Goal: Navigation & Orientation: Find specific page/section

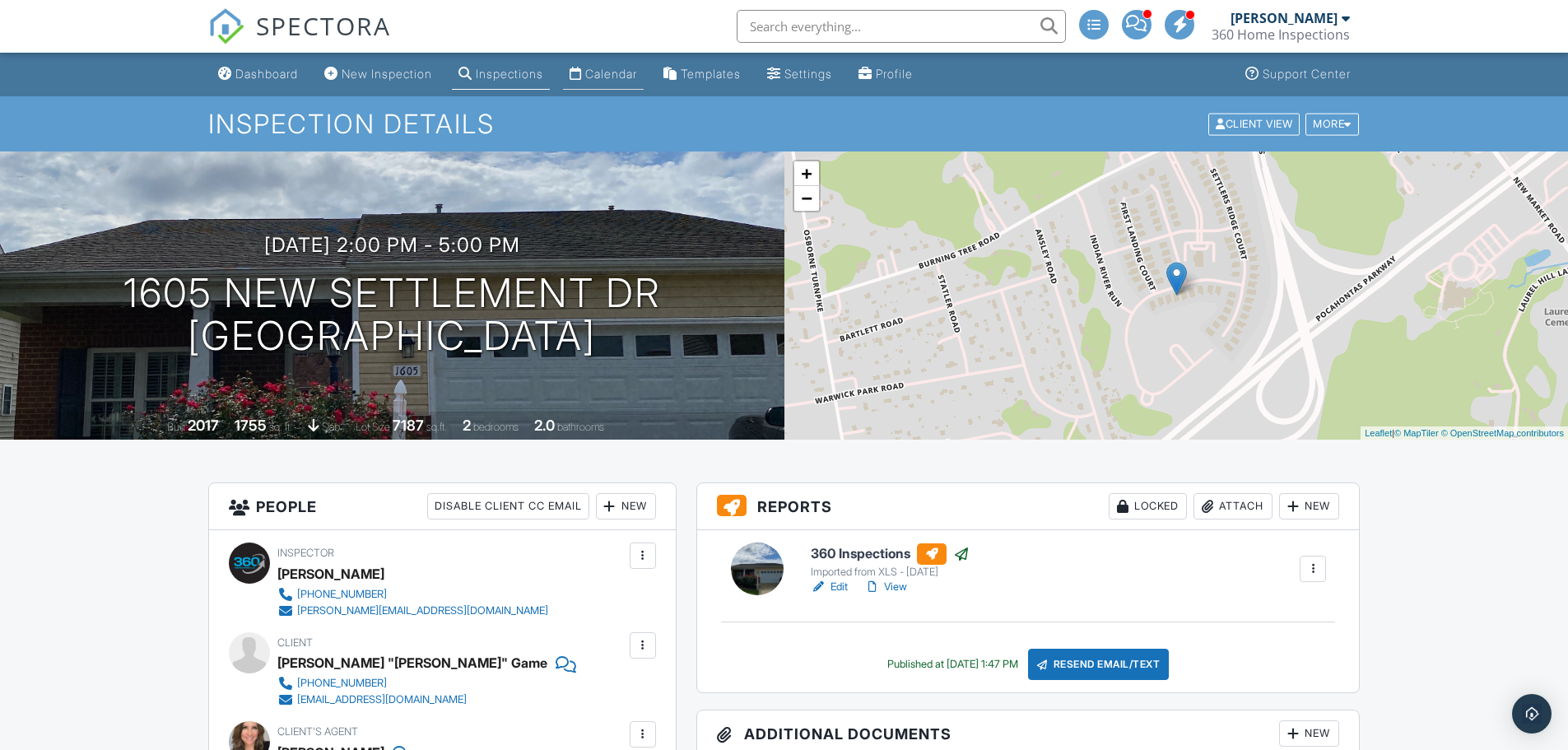
click at [623, 67] on div "Calendar" at bounding box center [611, 74] width 52 height 14
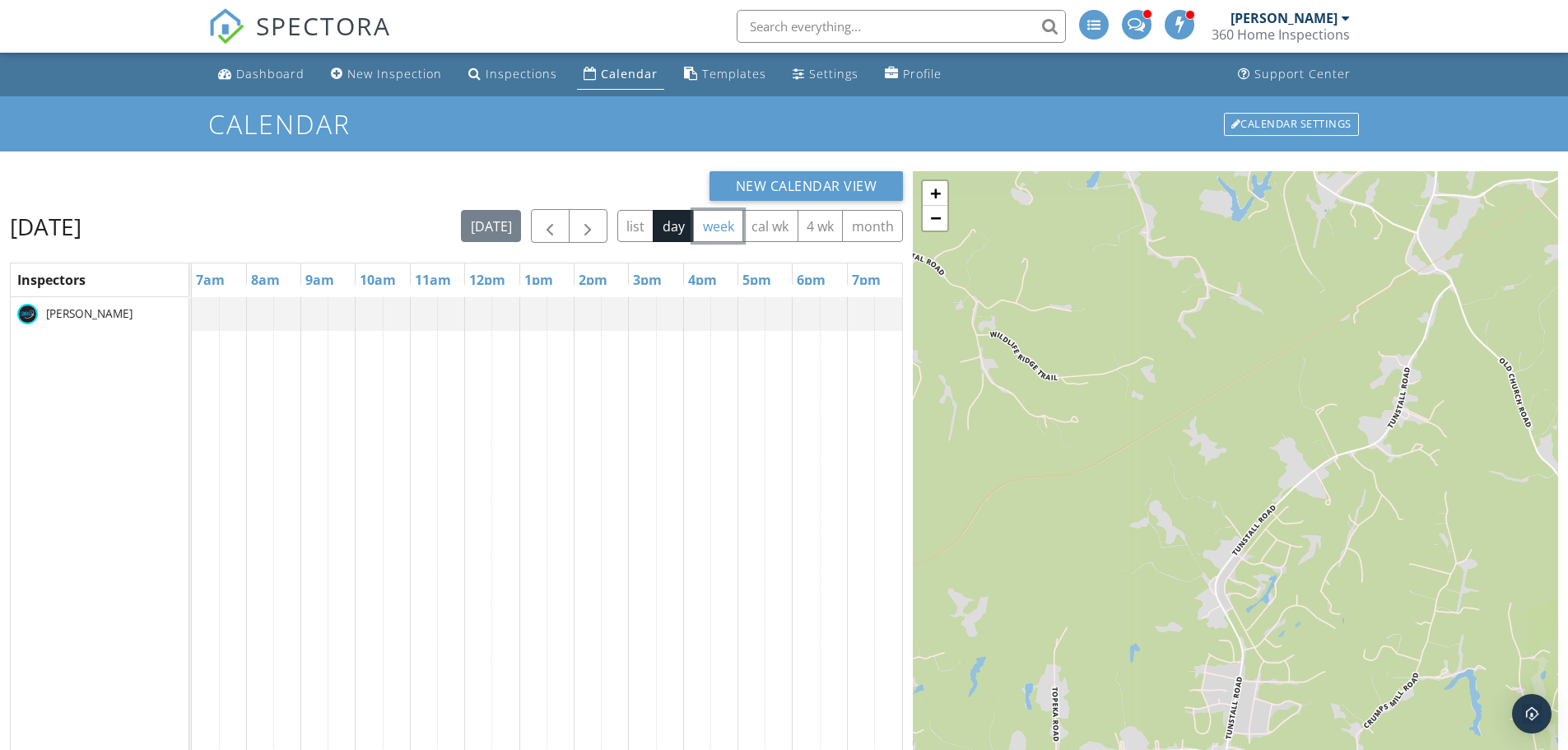
click at [715, 225] on button "week" at bounding box center [718, 226] width 50 height 32
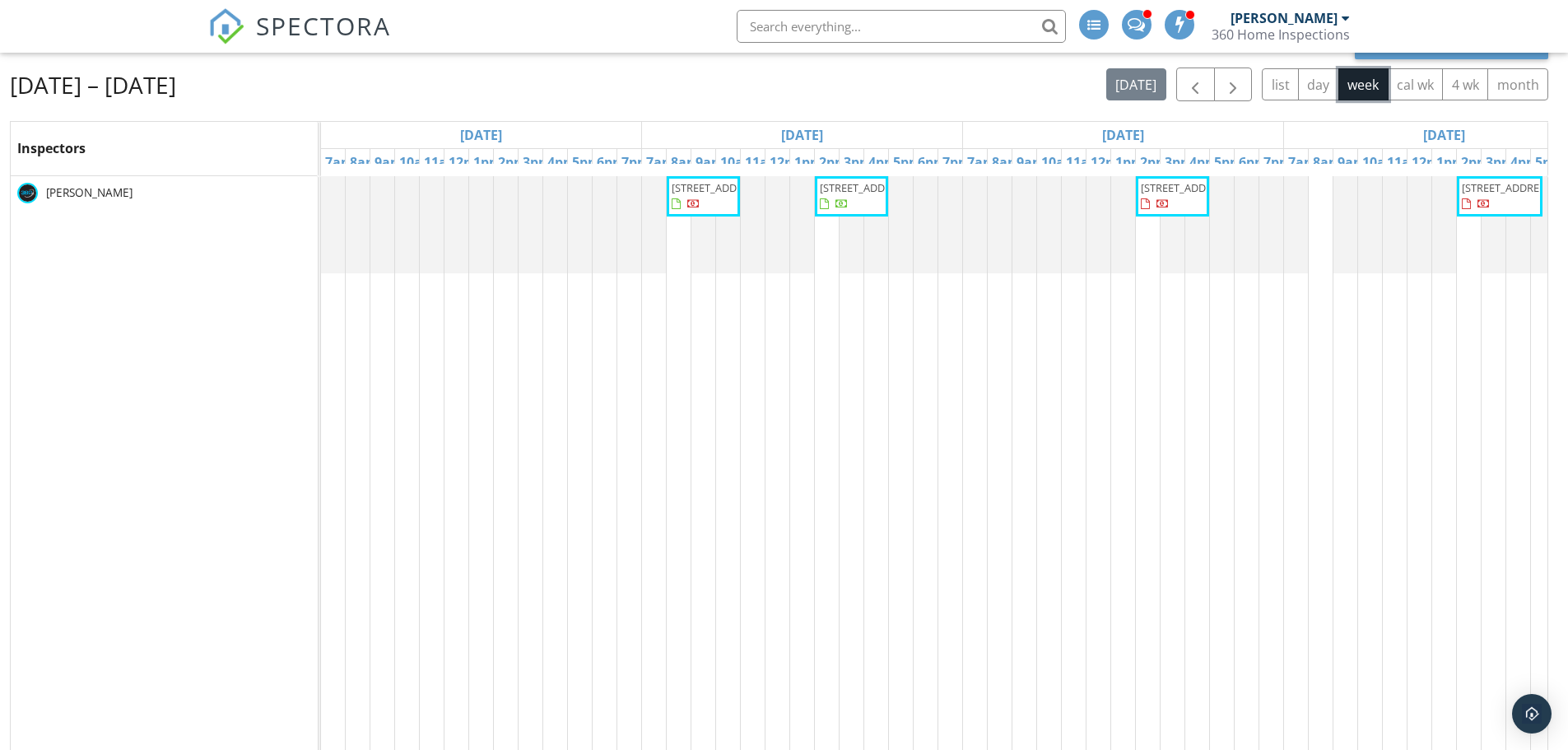
scroll to position [55, 0]
